Goal: Communication & Community: Answer question/provide support

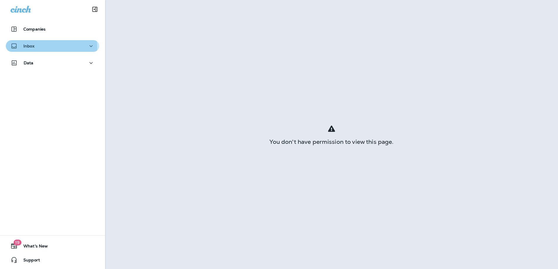
click at [37, 48] on div "Inbox" at bounding box center [52, 46] width 84 height 7
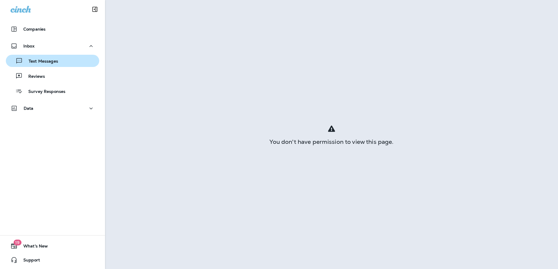
click at [55, 60] on p "Text Messages" at bounding box center [40, 62] width 35 height 6
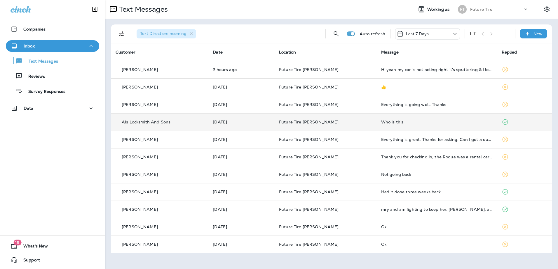
click at [392, 124] on div "Who is this" at bounding box center [436, 122] width 111 height 5
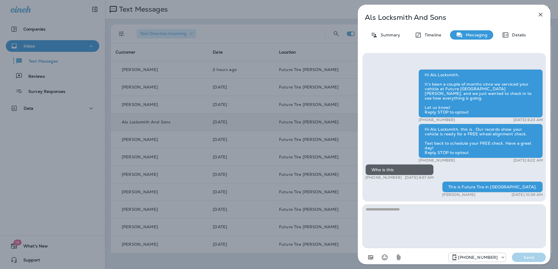
click at [541, 14] on icon "button" at bounding box center [540, 15] width 4 height 4
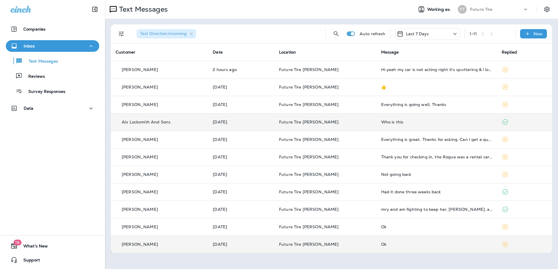
click at [455, 246] on div "Ok" at bounding box center [436, 244] width 111 height 5
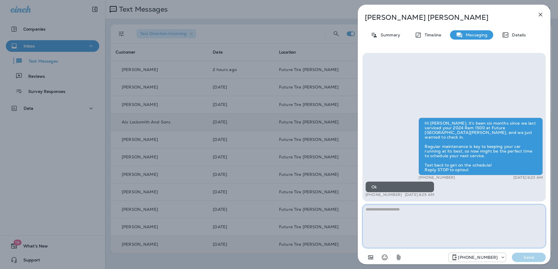
click at [394, 214] on textarea at bounding box center [453, 227] width 183 height 44
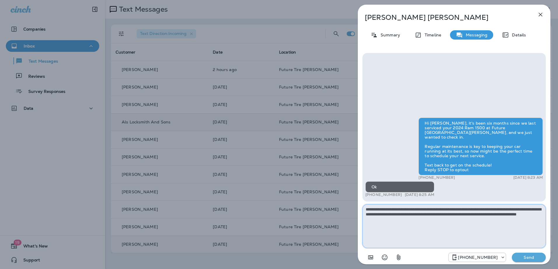
type textarea "**********"
click at [525, 257] on p "Send" at bounding box center [528, 257] width 24 height 5
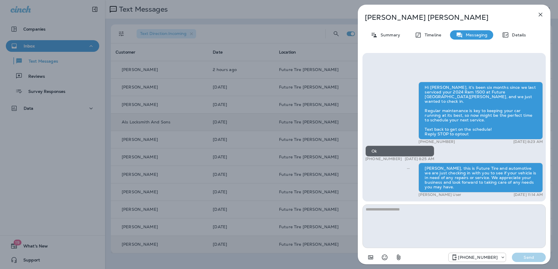
click at [540, 16] on icon "button" at bounding box center [540, 14] width 7 height 7
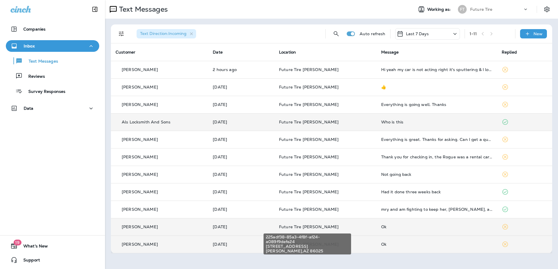
click at [322, 225] on span "Future Tire [PERSON_NAME]" at bounding box center [309, 227] width 60 height 5
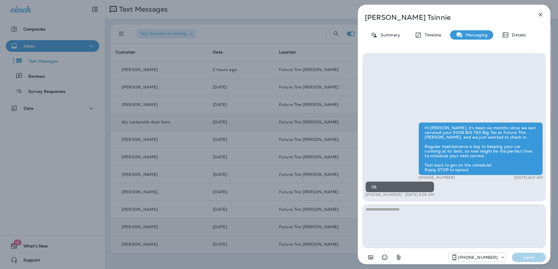
click at [284, 244] on div "Lenoard Tsinnie Summary Timeline Messaging Details Hi Lenoard, it's been six mo…" at bounding box center [279, 134] width 558 height 269
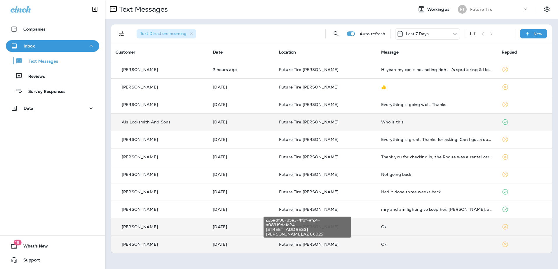
click at [320, 244] on span "Future Tire [PERSON_NAME]" at bounding box center [309, 244] width 60 height 5
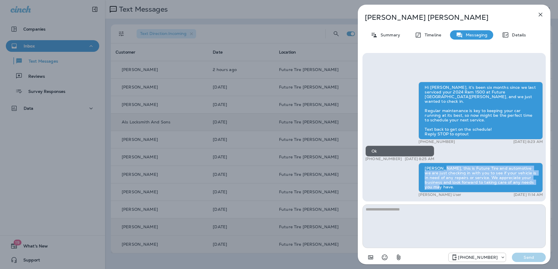
drag, startPoint x: 438, startPoint y: 174, endPoint x: 538, endPoint y: 188, distance: 101.6
click at [538, 188] on div "Leslie, this is Future Tire and automotive we are just checking in with you to …" at bounding box center [480, 178] width 124 height 30
copy div "this is Future Tire and automotive we are just checking in with you to see if y…"
click at [541, 15] on icon "button" at bounding box center [540, 15] width 4 height 4
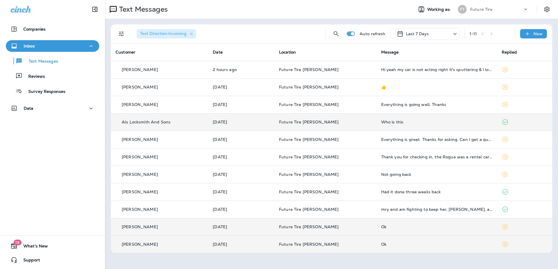
click at [148, 228] on p "[PERSON_NAME]" at bounding box center [140, 227] width 36 height 5
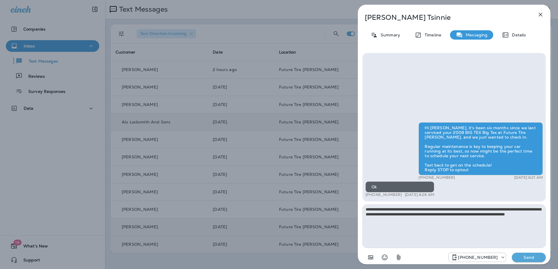
click at [364, 209] on textarea "**********" at bounding box center [453, 227] width 183 height 44
type textarea "**********"
click at [502, 259] on icon "+1 (928) 232-1970" at bounding box center [503, 258] width 6 height 6
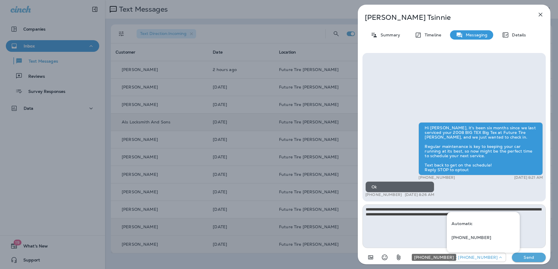
click at [502, 259] on icon "+1 (928) 232-1970" at bounding box center [500, 258] width 6 height 6
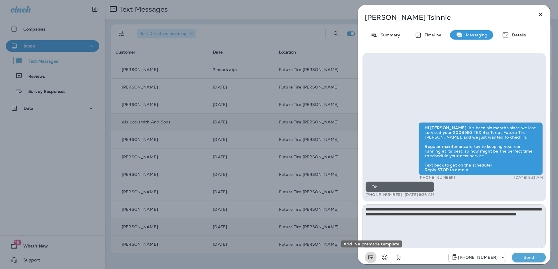
click at [370, 257] on icon "Add in a premade template" at bounding box center [370, 258] width 5 height 4
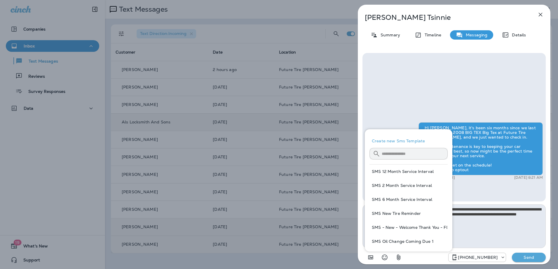
click at [392, 141] on button "Create new Sms Template" at bounding box center [408, 141] width 78 height 14
click at [400, 141] on button "Create new Sms Template" at bounding box center [408, 141] width 78 height 14
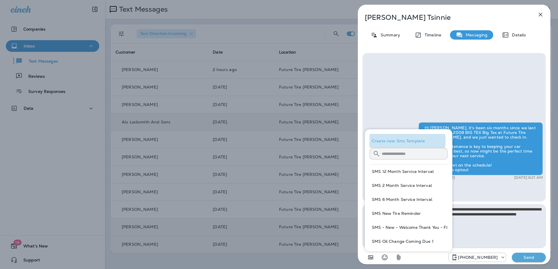
click at [400, 141] on button "Create new Sms Template" at bounding box center [408, 141] width 78 height 14
click at [409, 100] on div "Hi Lenoard, it's been six months since we last serviced your 2008 BIG TEX Big T…" at bounding box center [453, 127] width 183 height 149
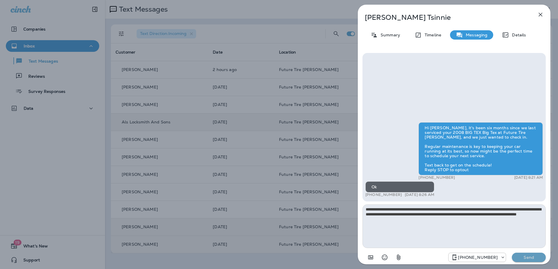
click at [526, 256] on p "Send" at bounding box center [528, 257] width 24 height 5
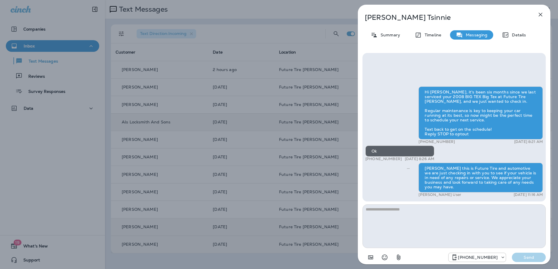
click at [542, 16] on icon "button" at bounding box center [540, 15] width 4 height 4
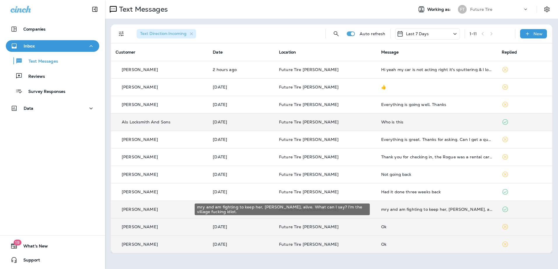
click at [442, 209] on div "mry and am fighting to keep her, [PERSON_NAME], alive. What can I say? I'm the …" at bounding box center [436, 209] width 111 height 5
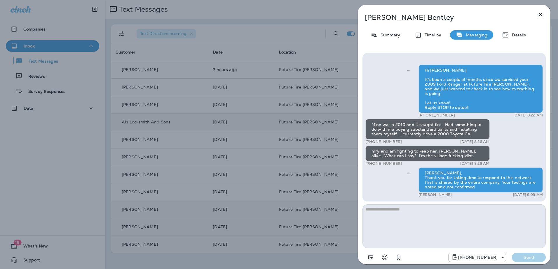
click at [540, 11] on icon "button" at bounding box center [540, 14] width 7 height 7
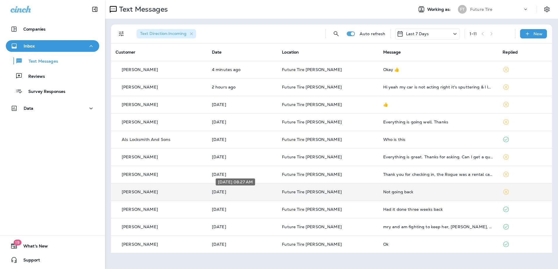
click at [241, 191] on p "[DATE]" at bounding box center [242, 192] width 61 height 5
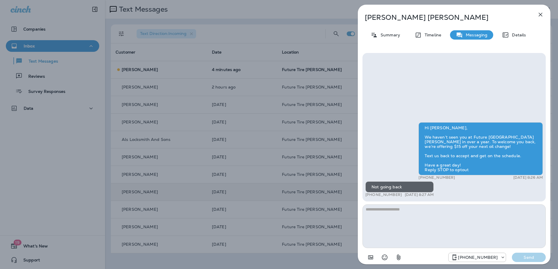
click at [541, 17] on icon "button" at bounding box center [540, 14] width 7 height 7
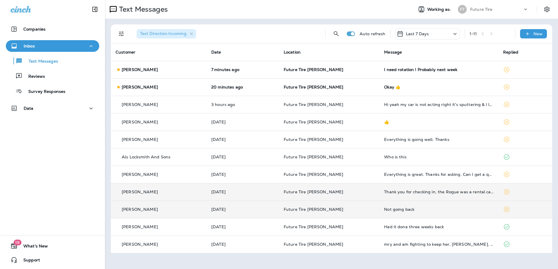
click at [391, 211] on div "Not going back" at bounding box center [439, 209] width 110 height 5
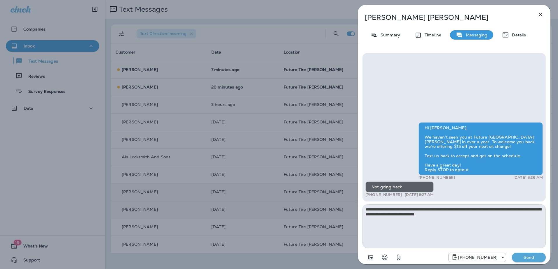
type textarea "**********"
click at [533, 258] on p "Send" at bounding box center [528, 257] width 24 height 5
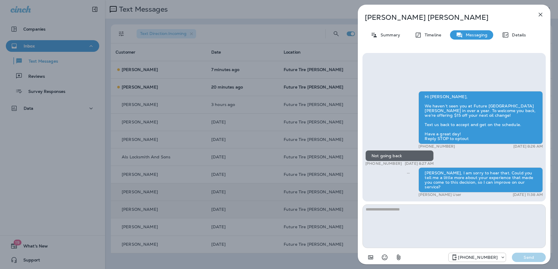
click at [543, 15] on icon "button" at bounding box center [540, 14] width 7 height 7
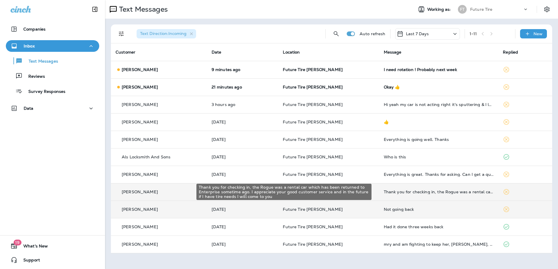
click at [420, 193] on div "Thank you for checking in, the Rogue was a rental car which has been returned t…" at bounding box center [439, 192] width 110 height 5
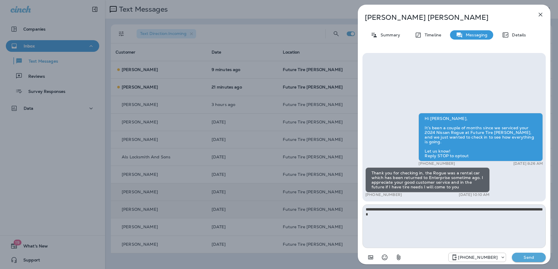
type textarea "**********"
click at [522, 257] on p "Send" at bounding box center [528, 257] width 24 height 5
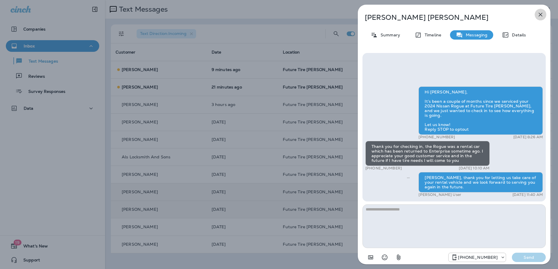
click at [540, 13] on icon "button" at bounding box center [540, 14] width 7 height 7
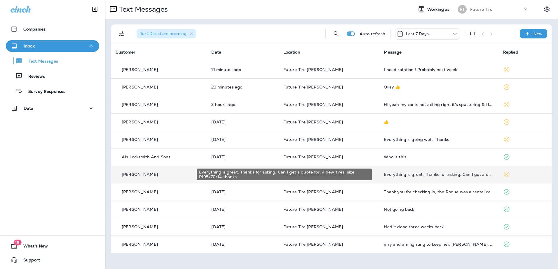
click at [386, 176] on div "Everything is great. Thanks for asking. Can I get a quote for, 4 new tires. siz…" at bounding box center [439, 174] width 110 height 5
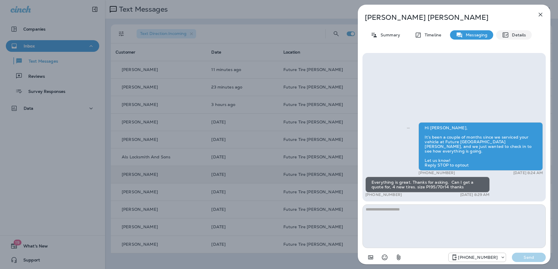
click at [515, 36] on p "Details" at bounding box center [517, 35] width 17 height 5
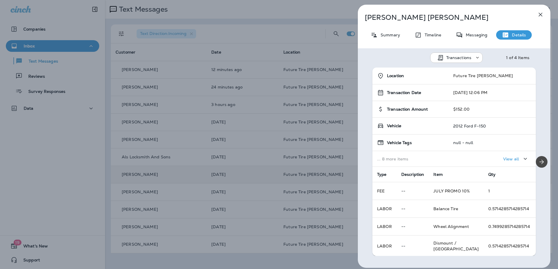
click at [509, 36] on p "Details" at bounding box center [517, 35] width 17 height 5
click at [383, 35] on p "Summary" at bounding box center [388, 35] width 22 height 5
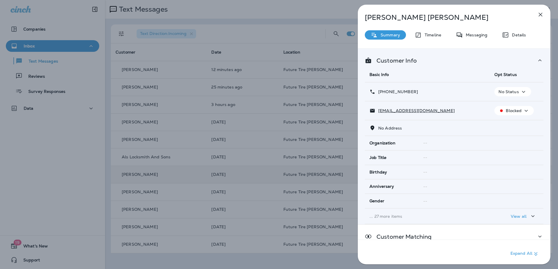
drag, startPoint x: 392, startPoint y: 110, endPoint x: 424, endPoint y: 96, distance: 34.6
click at [424, 96] on td "+1 (928) 241-4053" at bounding box center [427, 92] width 125 height 19
drag, startPoint x: 378, startPoint y: 111, endPoint x: 426, endPoint y: 112, distance: 47.8
click at [426, 112] on div "pauljsais13@gmail.com" at bounding box center [426, 111] width 115 height 6
copy p "pauljsais13@gmail.com"
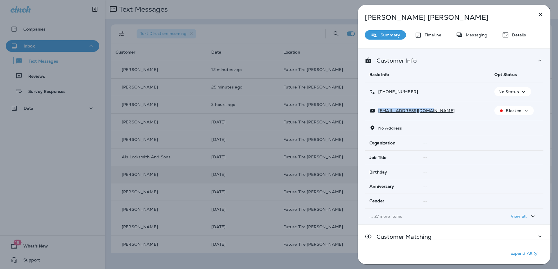
drag, startPoint x: 382, startPoint y: 90, endPoint x: 416, endPoint y: 91, distance: 33.3
click at [416, 91] on div "+1 (928) 241-4053" at bounding box center [426, 92] width 115 height 6
copy p "(928) 241-4053"
click at [538, 15] on icon "button" at bounding box center [540, 14] width 7 height 7
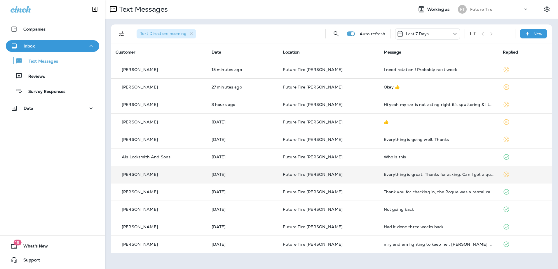
click at [400, 177] on td "Everything is great. Thanks for asking. Can I get a quote for, 4 new tires. siz…" at bounding box center [438, 174] width 119 height 17
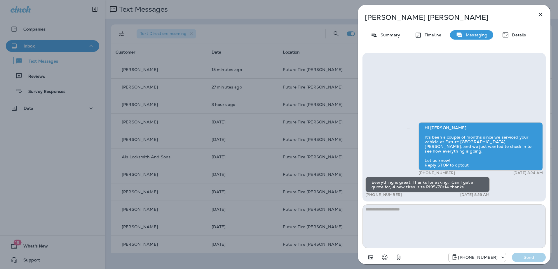
click at [394, 214] on textarea at bounding box center [453, 227] width 183 height 44
type textarea "*"
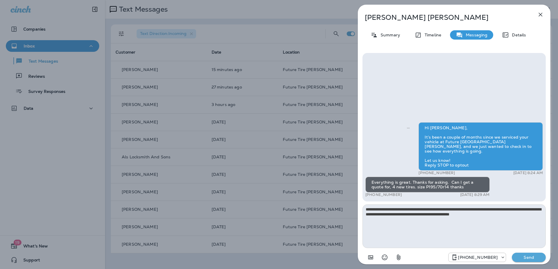
type textarea "**********"
click at [529, 260] on p "Send" at bounding box center [528, 257] width 24 height 5
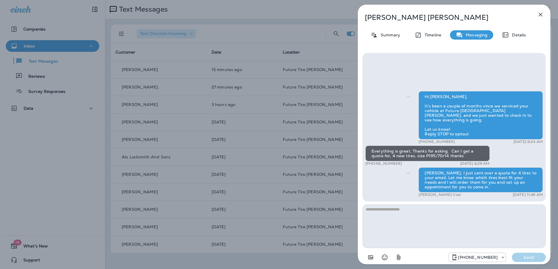
click at [539, 15] on icon "button" at bounding box center [540, 14] width 7 height 7
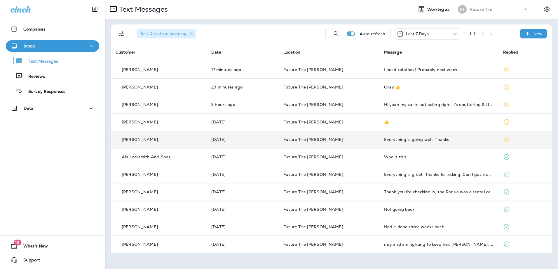
click at [333, 138] on p "Future Tire [PERSON_NAME]" at bounding box center [328, 139] width 91 height 5
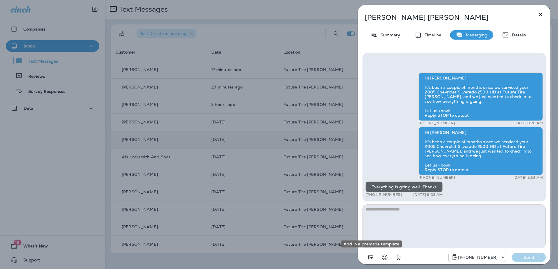
click at [370, 259] on icon "Add in a premade template" at bounding box center [370, 257] width 7 height 7
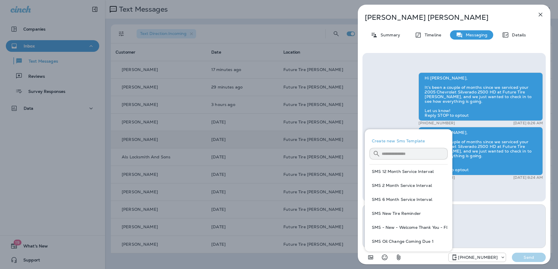
click at [383, 123] on div "Hi Lloyd, It’s been a couple of months since we serviced your 2005 Chevrolet Si…" at bounding box center [453, 136] width 177 height 126
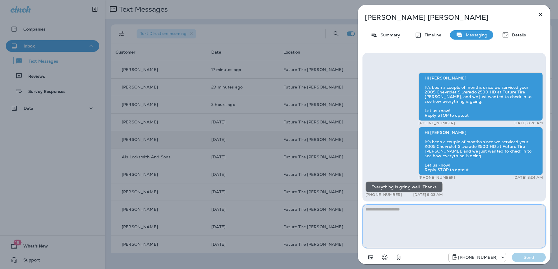
click at [392, 209] on textarea at bounding box center [453, 227] width 183 height 44
click at [416, 213] on textarea "**********" at bounding box center [453, 227] width 183 height 44
type textarea "**********"
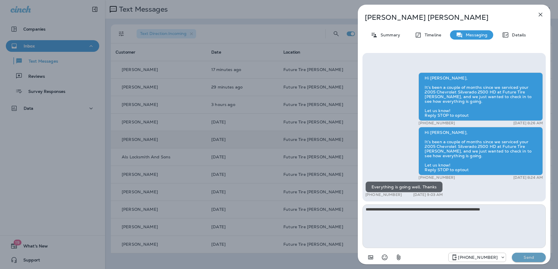
click at [529, 253] on button "Send" at bounding box center [529, 257] width 34 height 9
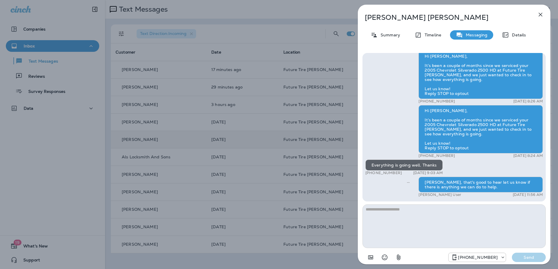
click at [541, 14] on icon "button" at bounding box center [540, 14] width 7 height 7
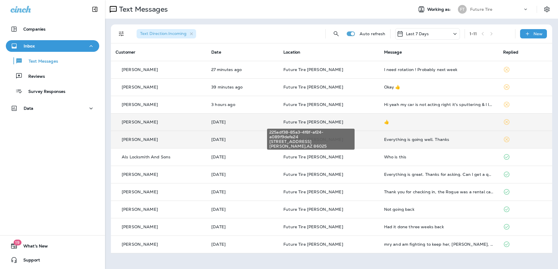
click at [313, 123] on span "Future Tire [PERSON_NAME]" at bounding box center [313, 122] width 60 height 5
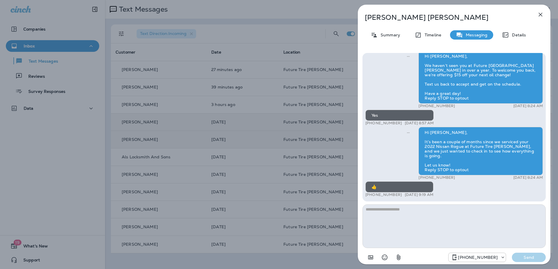
click at [539, 13] on icon "button" at bounding box center [540, 15] width 4 height 4
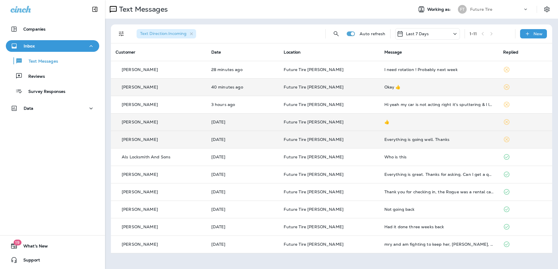
click at [426, 89] on div "Okay 👍" at bounding box center [439, 87] width 110 height 5
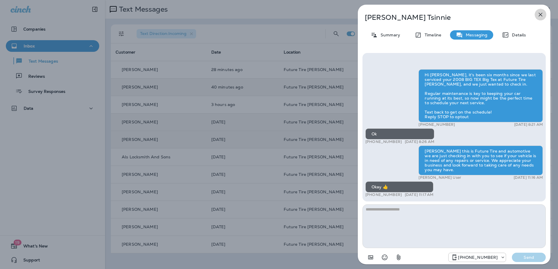
click at [538, 13] on icon "button" at bounding box center [540, 14] width 7 height 7
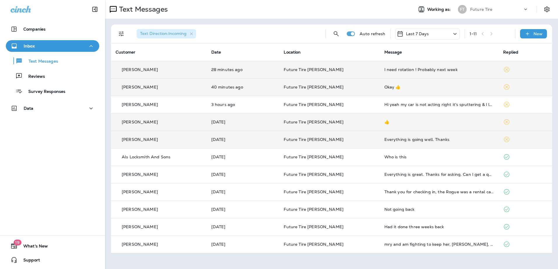
click at [406, 72] on td "I need rotation ! Probably next week" at bounding box center [438, 69] width 119 height 17
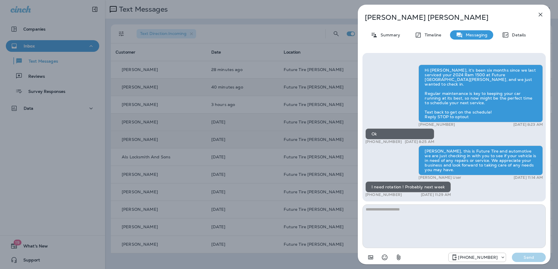
click at [393, 213] on textarea at bounding box center [453, 227] width 183 height 44
type textarea "**********"
click at [522, 255] on p "Send" at bounding box center [528, 257] width 24 height 5
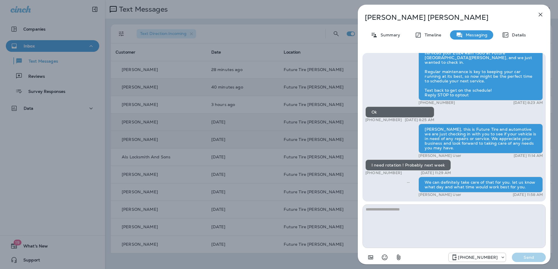
click at [540, 15] on icon "button" at bounding box center [540, 15] width 4 height 4
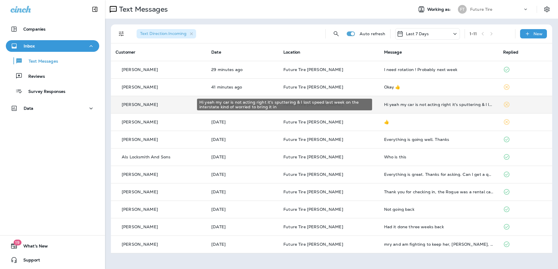
click at [405, 106] on div "Hi yeah my car is not acting right it's sputtering & I lost speed last week on …" at bounding box center [439, 104] width 110 height 5
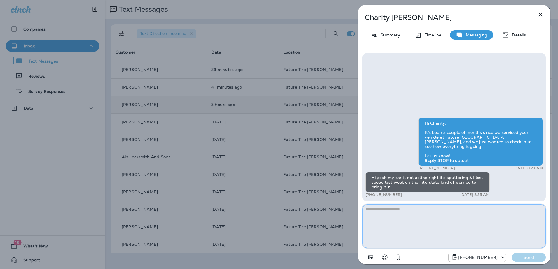
click at [376, 211] on textarea at bounding box center [453, 227] width 183 height 44
click at [487, 210] on textarea "**********" at bounding box center [453, 227] width 183 height 44
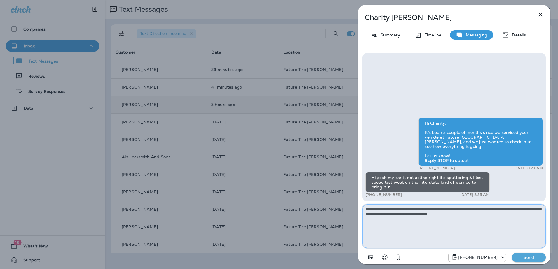
click at [480, 216] on textarea "**********" at bounding box center [453, 227] width 183 height 44
type textarea "**********"
click at [524, 258] on p "Send" at bounding box center [528, 257] width 24 height 5
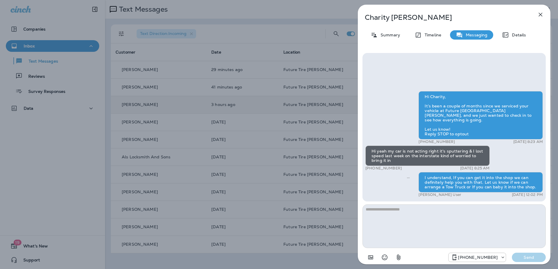
click at [540, 12] on icon "button" at bounding box center [540, 14] width 7 height 7
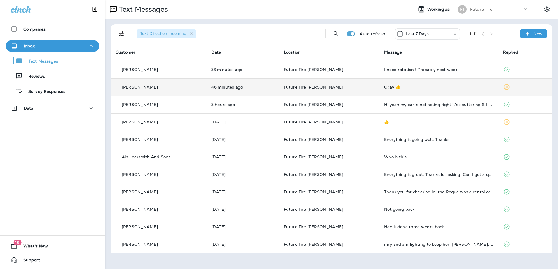
click at [388, 90] on td "Okay 👍" at bounding box center [438, 86] width 119 height 17
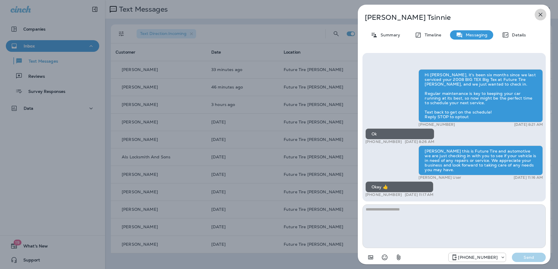
click at [538, 13] on icon "button" at bounding box center [540, 14] width 7 height 7
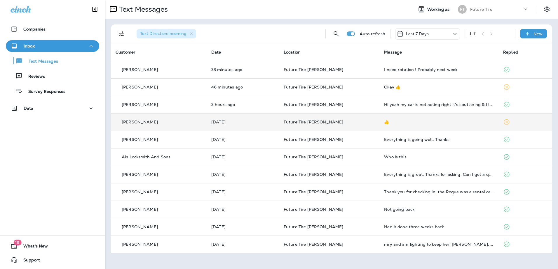
click at [500, 126] on td at bounding box center [525, 121] width 54 height 17
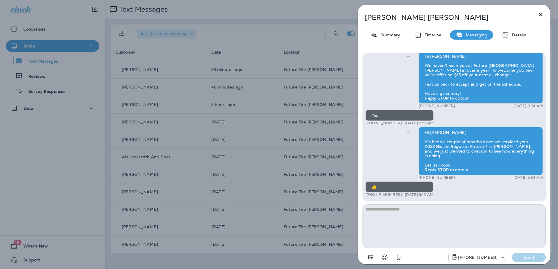
scroll to position [-1, 0]
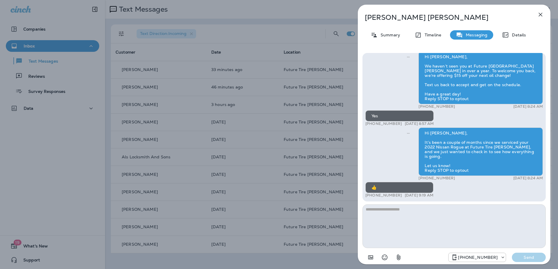
click at [540, 15] on icon "button" at bounding box center [540, 15] width 4 height 4
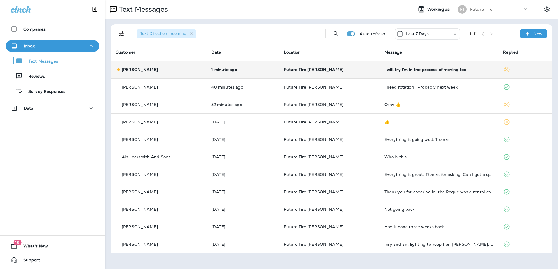
click at [391, 70] on div "I will try I'm in the process of moving too" at bounding box center [439, 69] width 110 height 5
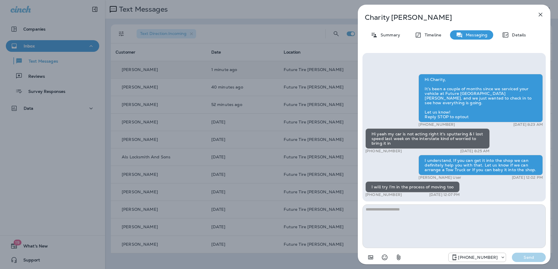
click at [392, 215] on textarea at bounding box center [453, 227] width 183 height 44
type textarea "**********"
click at [525, 258] on p "Send" at bounding box center [528, 257] width 24 height 5
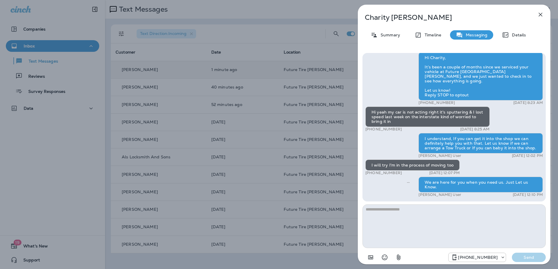
click at [539, 14] on icon "button" at bounding box center [540, 14] width 7 height 7
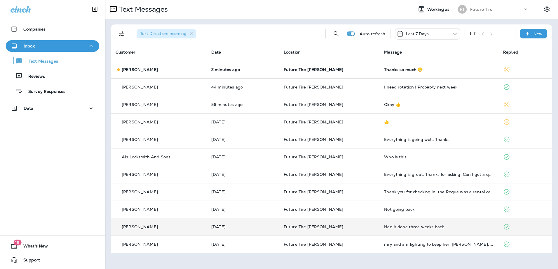
click at [357, 229] on p "Future Tire [PERSON_NAME]" at bounding box center [328, 227] width 91 height 5
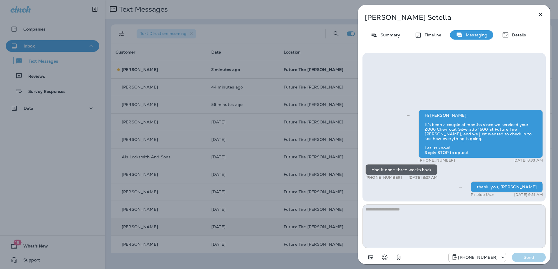
click at [541, 15] on icon "button" at bounding box center [540, 15] width 4 height 4
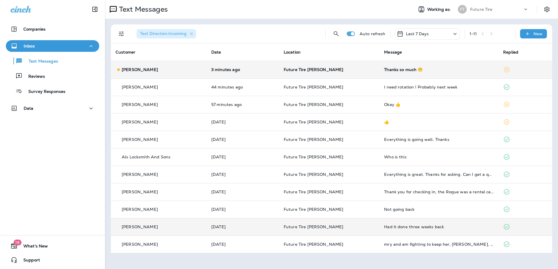
click at [384, 70] on div "Thanks so much 😁" at bounding box center [439, 69] width 110 height 5
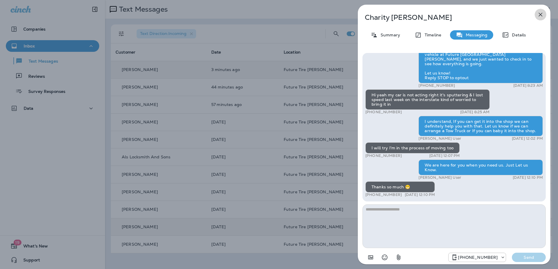
click at [538, 12] on icon "button" at bounding box center [540, 14] width 7 height 7
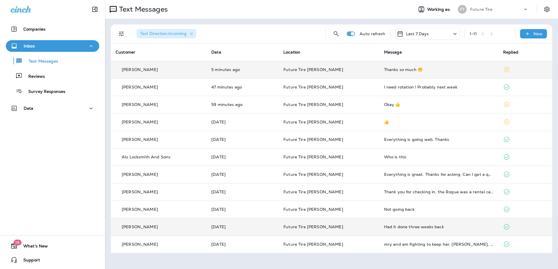
click at [454, 35] on icon at bounding box center [454, 33] width 7 height 7
click at [450, 58] on div "All" at bounding box center [427, 53] width 91 height 12
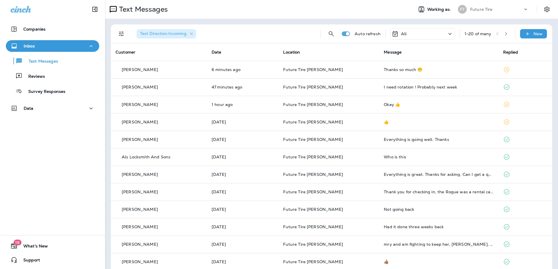
click at [446, 34] on icon at bounding box center [449, 33] width 7 height 7
click at [414, 82] on div "Last 7 Days" at bounding box center [416, 76] width 91 height 12
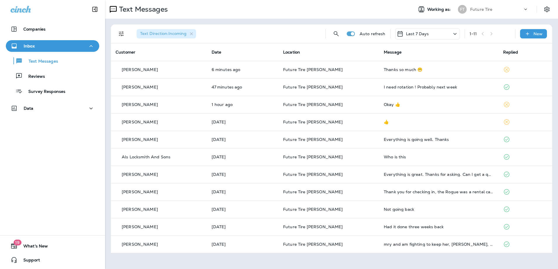
click at [455, 32] on icon at bounding box center [454, 33] width 7 height 7
click at [419, 58] on div "All" at bounding box center [427, 53] width 91 height 12
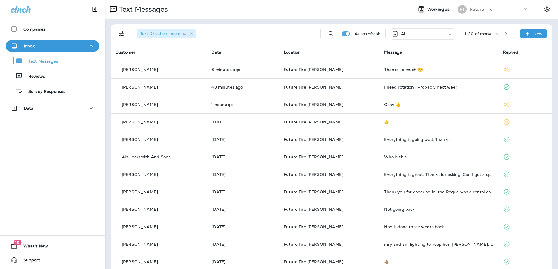
click at [504, 33] on icon "button" at bounding box center [506, 34] width 4 height 4
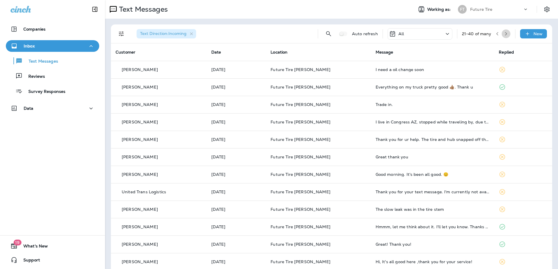
click at [504, 35] on icon "button" at bounding box center [506, 34] width 4 height 4
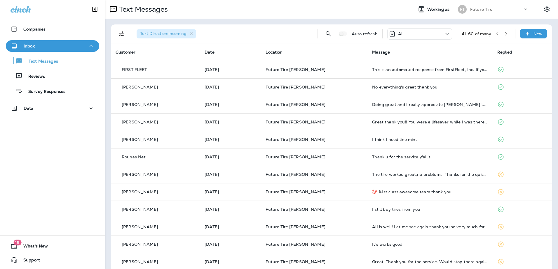
click at [504, 32] on icon "button" at bounding box center [506, 34] width 4 height 4
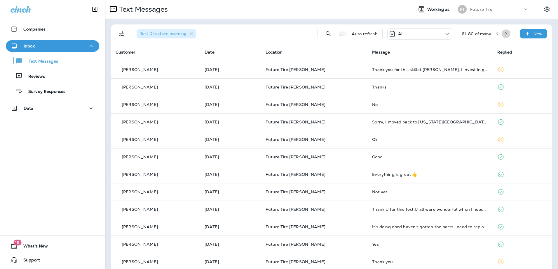
click at [504, 35] on icon "button" at bounding box center [506, 34] width 4 height 4
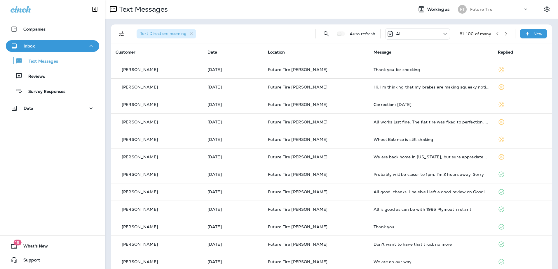
click at [504, 35] on button "button" at bounding box center [505, 33] width 9 height 9
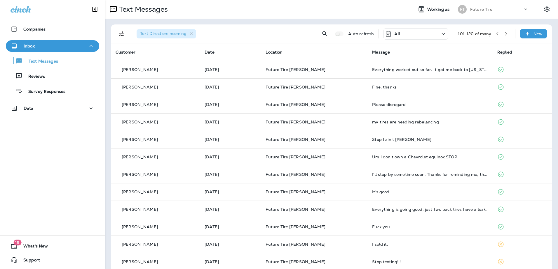
click at [505, 32] on icon "button" at bounding box center [506, 33] width 2 height 3
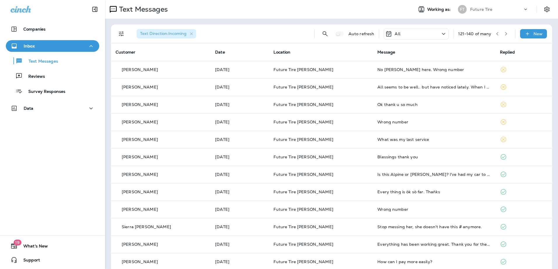
click at [440, 33] on icon at bounding box center [443, 33] width 7 height 7
click at [391, 58] on div "All" at bounding box center [410, 53] width 91 height 12
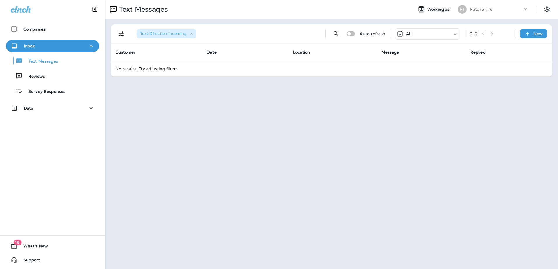
click at [452, 34] on icon at bounding box center [454, 33] width 7 height 7
click at [420, 82] on div "Last 7 Days" at bounding box center [427, 76] width 91 height 12
